Goal: Information Seeking & Learning: Find specific fact

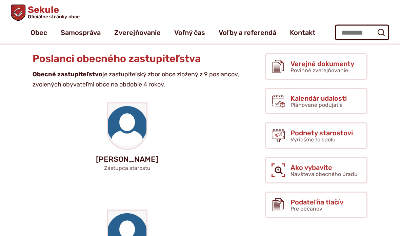
scroll to position [98, 0]
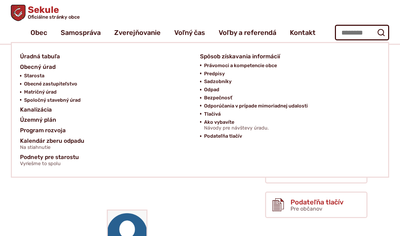
click at [67, 82] on span "Obecné zastupiteľstvo" at bounding box center [50, 84] width 53 height 8
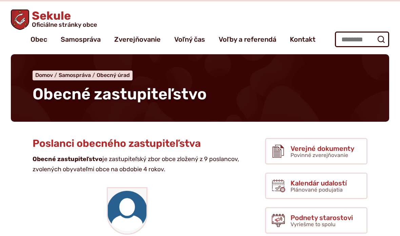
scroll to position [13, 0]
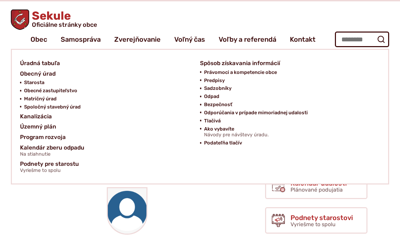
click at [46, 62] on span "Úradná tabuľa" at bounding box center [40, 63] width 40 height 11
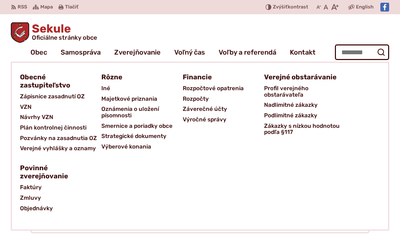
click at [69, 97] on span "Zápisnice zasadnutí OZ" at bounding box center [52, 96] width 65 height 11
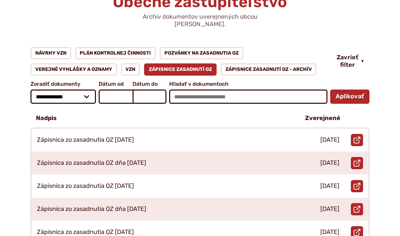
scroll to position [113, 0]
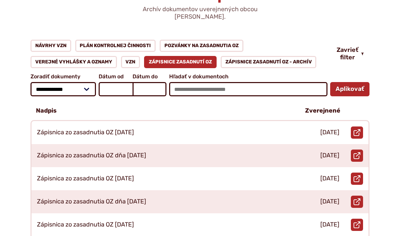
click at [222, 40] on link "Pozvánky na zasadnutia OZ" at bounding box center [202, 46] width 84 height 12
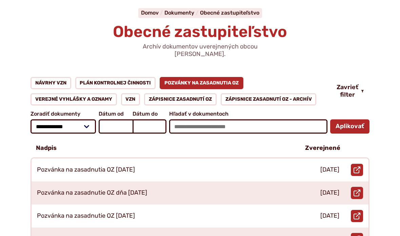
scroll to position [76, 0]
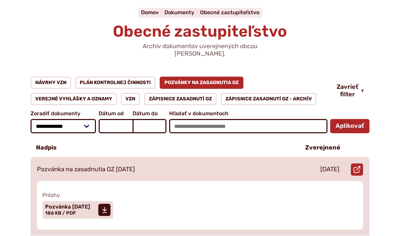
click at [357, 166] on use at bounding box center [357, 169] width 7 height 7
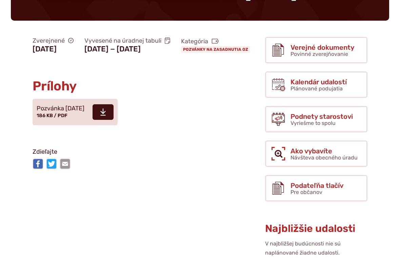
scroll to position [114, 0]
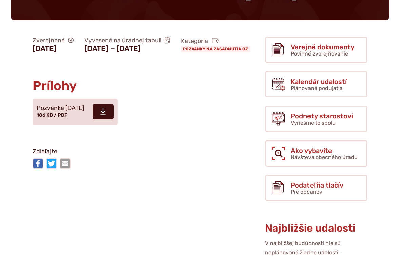
click at [114, 120] on span at bounding box center [103, 112] width 21 height 16
